Goal: Information Seeking & Learning: Learn about a topic

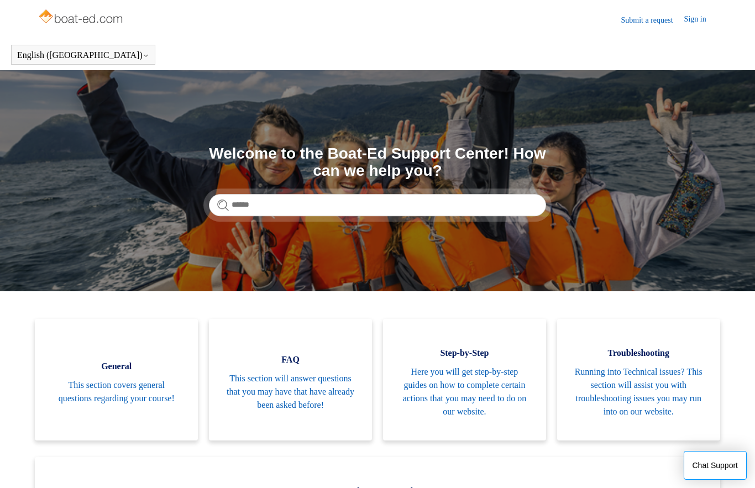
scroll to position [1, 0]
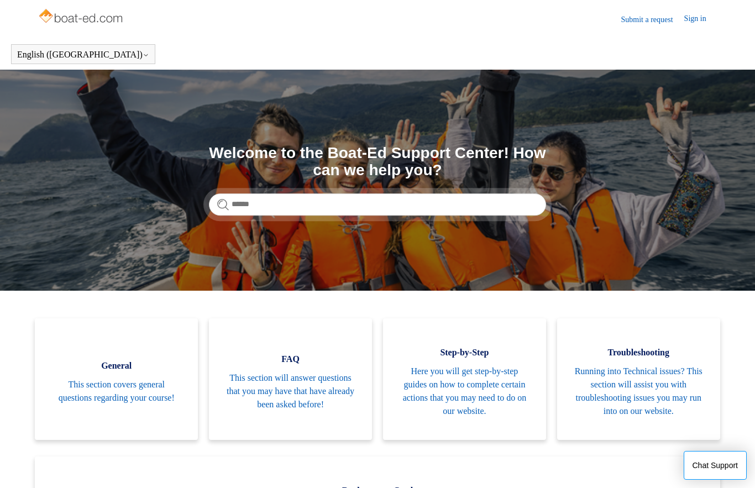
click at [140, 375] on link "General This section covers general questions regarding your course!" at bounding box center [116, 380] width 163 height 122
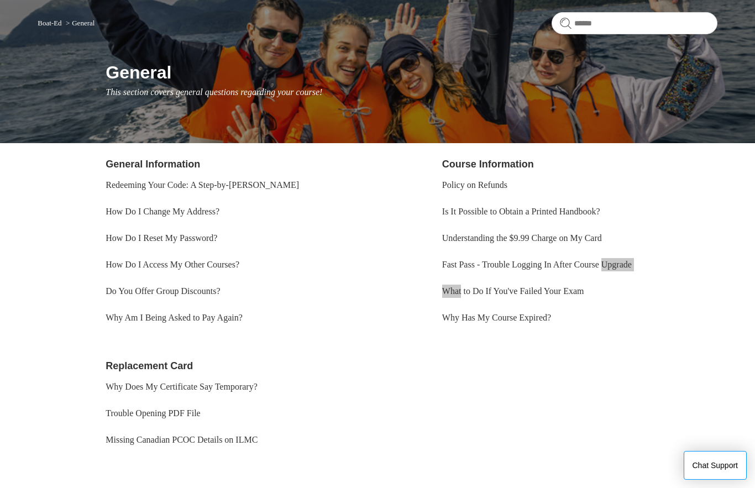
scroll to position [137, 0]
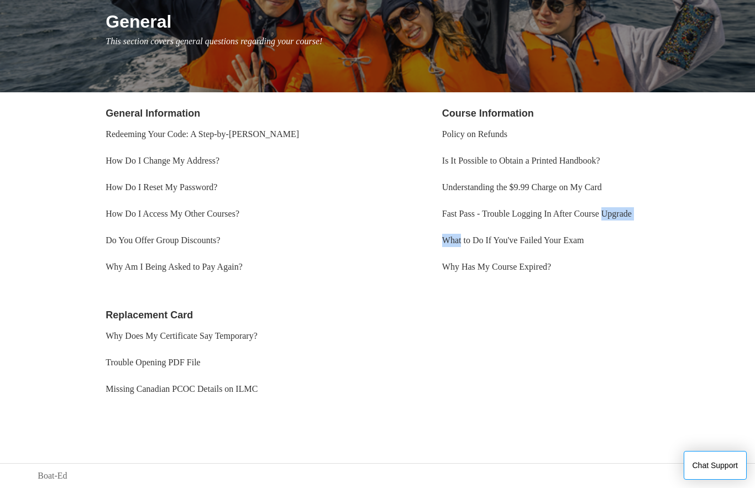
click at [501, 137] on link "Policy on Refunds" at bounding box center [474, 133] width 65 height 9
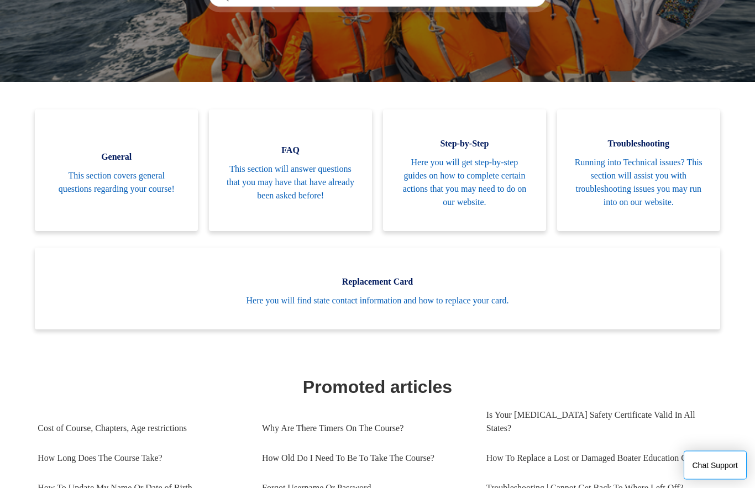
scroll to position [210, 0]
click at [630, 181] on span "Running into Technical issues? This section will assist you with troubleshootin…" at bounding box center [639, 182] width 130 height 53
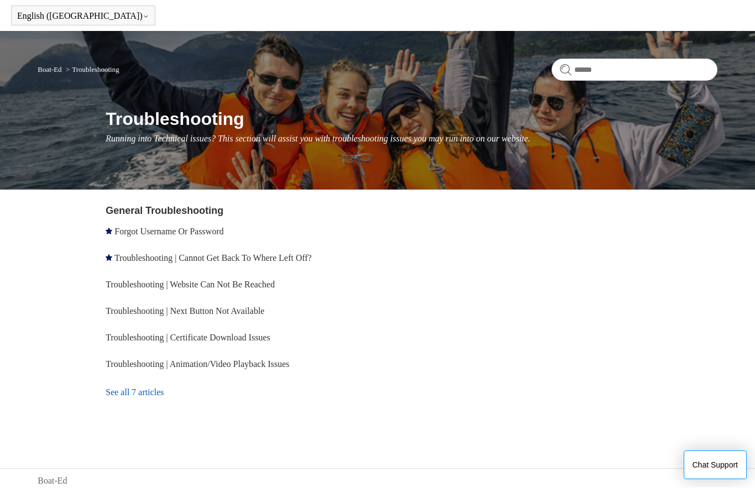
scroll to position [44, 0]
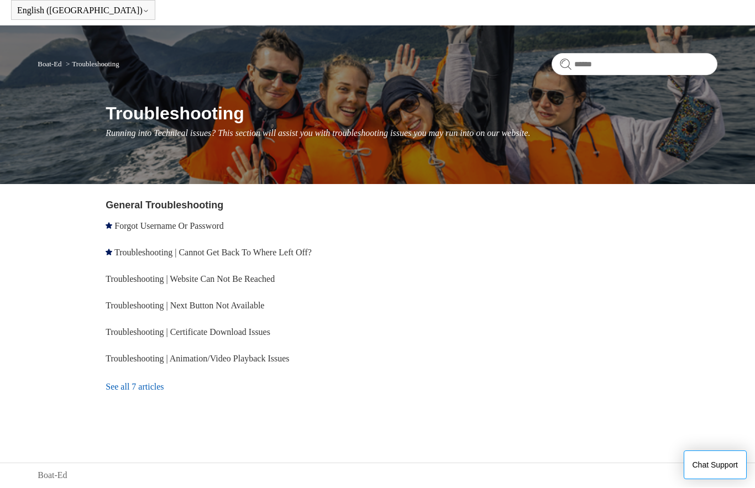
click at [153, 392] on link "See all 7 articles" at bounding box center [243, 388] width 275 height 30
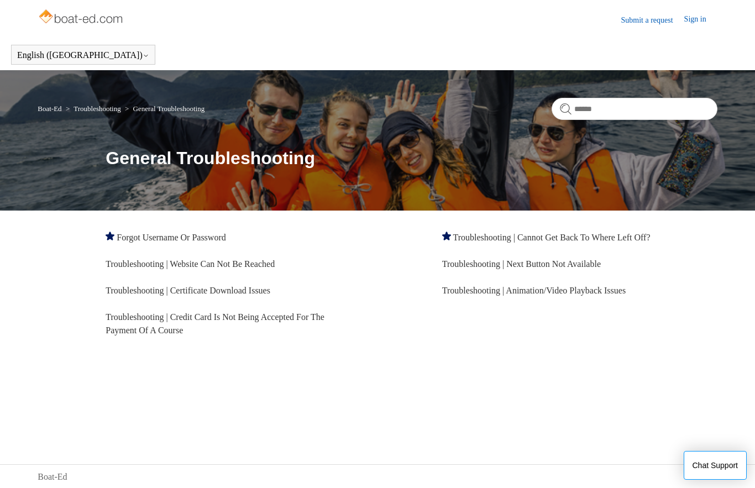
click at [645, 144] on div "Boat-Ed Troubleshooting General Troubleshooting General Troubleshooting" at bounding box center [377, 140] width 755 height 140
click at [587, 112] on input "Search" at bounding box center [635, 109] width 166 height 22
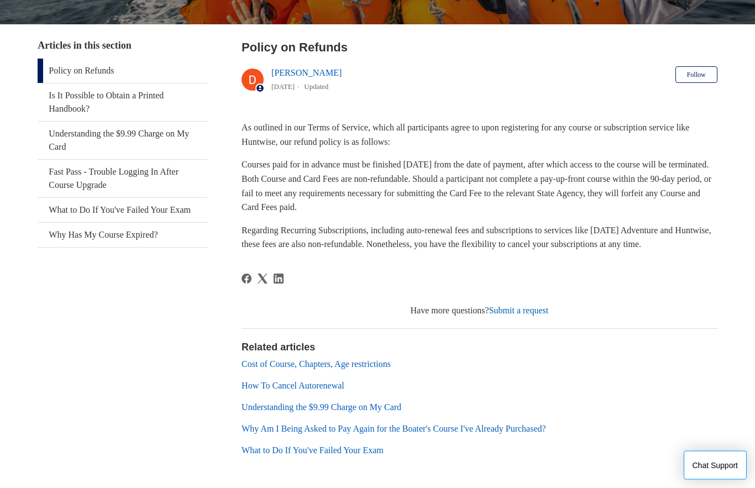
scroll to position [188, 0]
click at [364, 412] on link "Understanding the $9.99 Charge on My Card" at bounding box center [322, 407] width 160 height 9
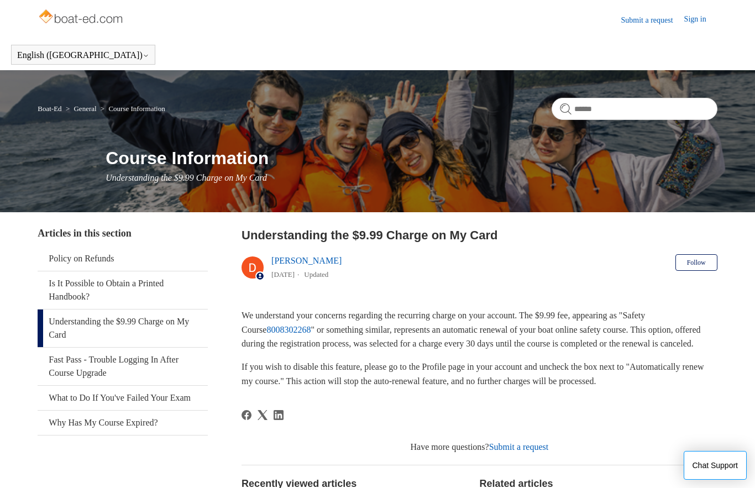
click at [699, 18] on link "Sign in" at bounding box center [701, 19] width 33 height 13
